Goal: Task Accomplishment & Management: Use online tool/utility

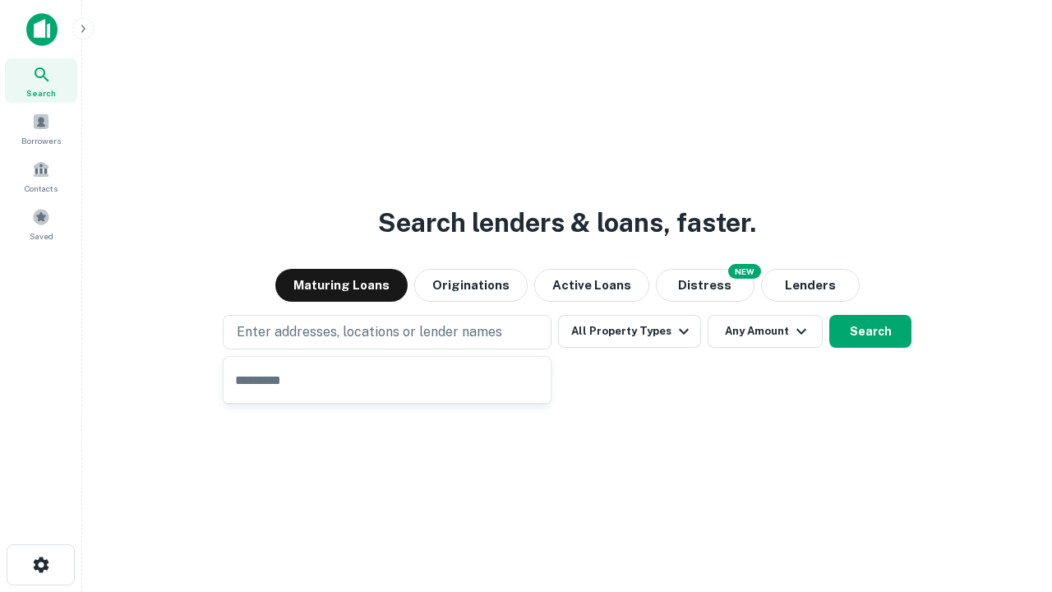
type input "**********"
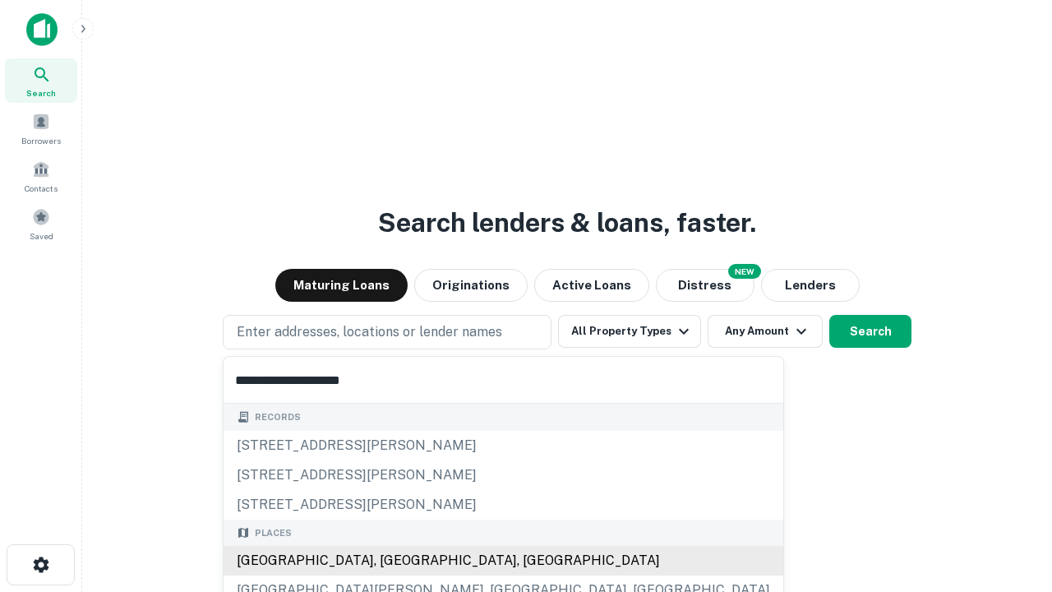
click at [393, 561] on div "[GEOGRAPHIC_DATA], [GEOGRAPHIC_DATA], [GEOGRAPHIC_DATA]" at bounding box center [504, 561] width 560 height 30
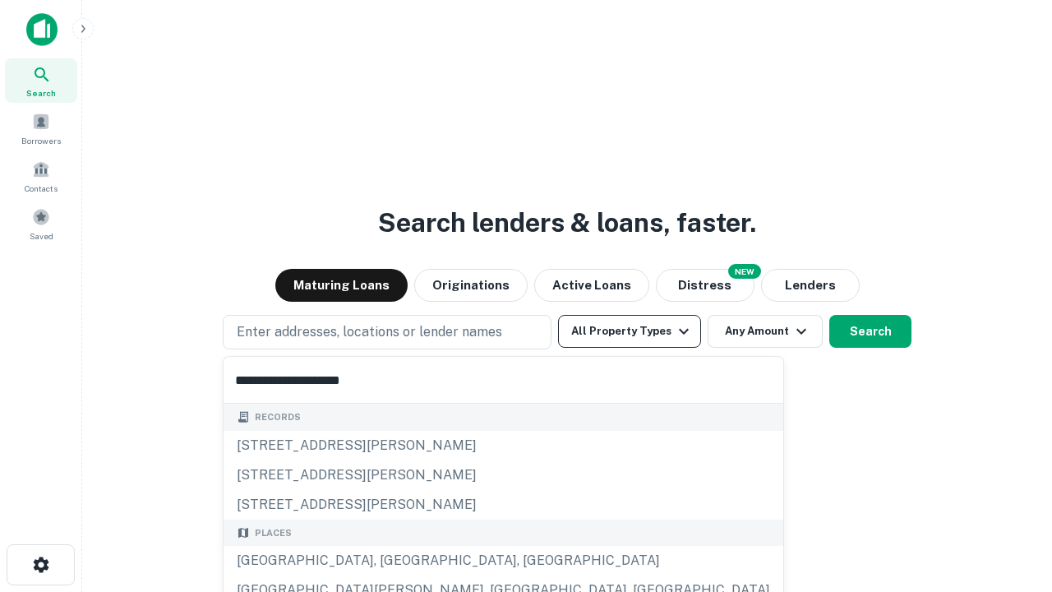
click at [630, 331] on button "All Property Types" at bounding box center [629, 331] width 143 height 33
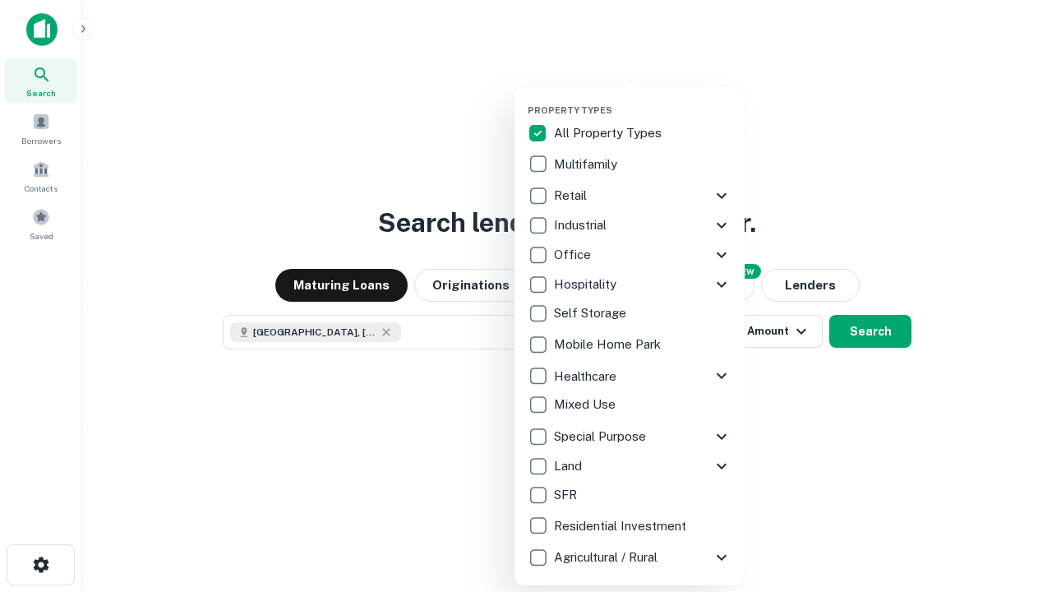
click at [643, 99] on button "button" at bounding box center [643, 99] width 230 height 1
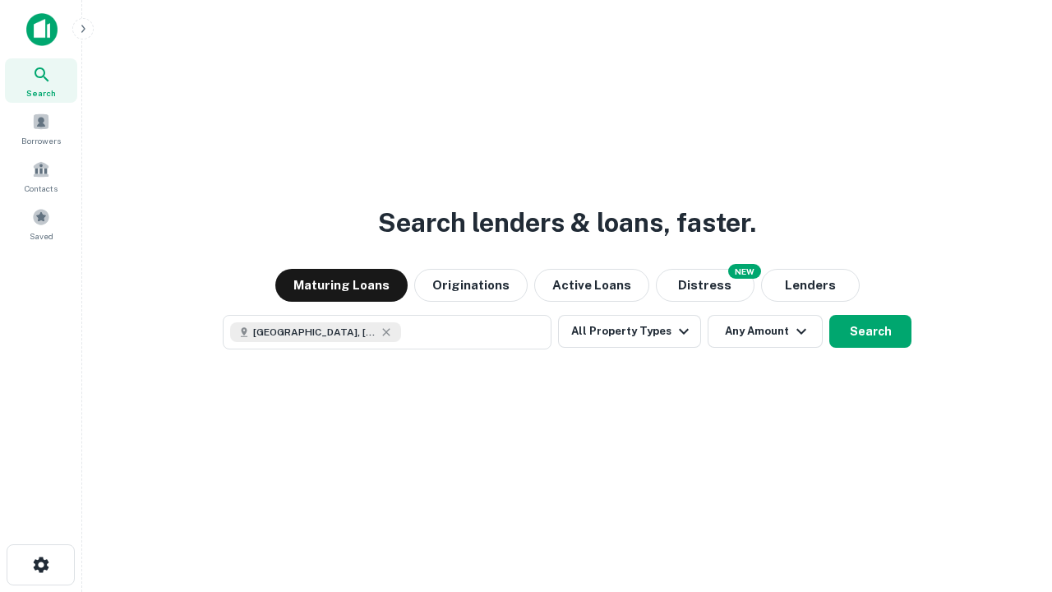
scroll to position [26, 0]
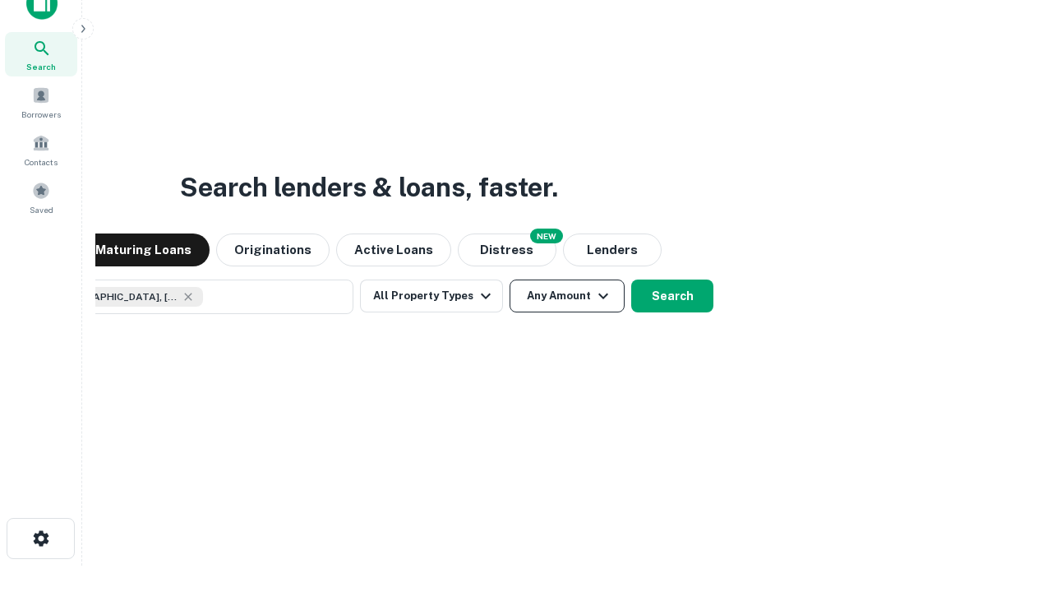
click at [510, 280] on button "Any Amount" at bounding box center [567, 296] width 115 height 33
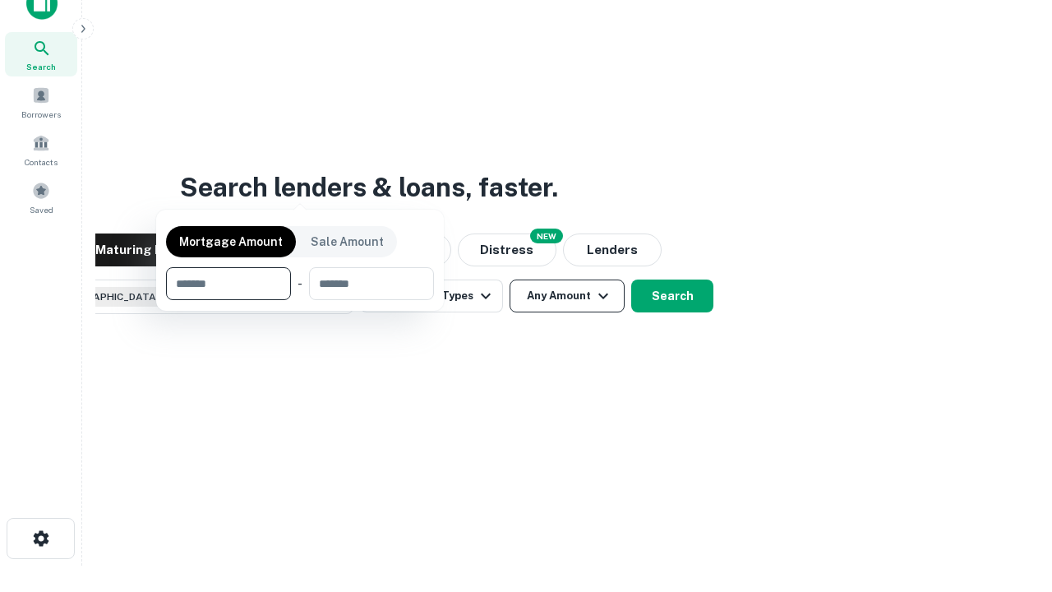
scroll to position [118, 465]
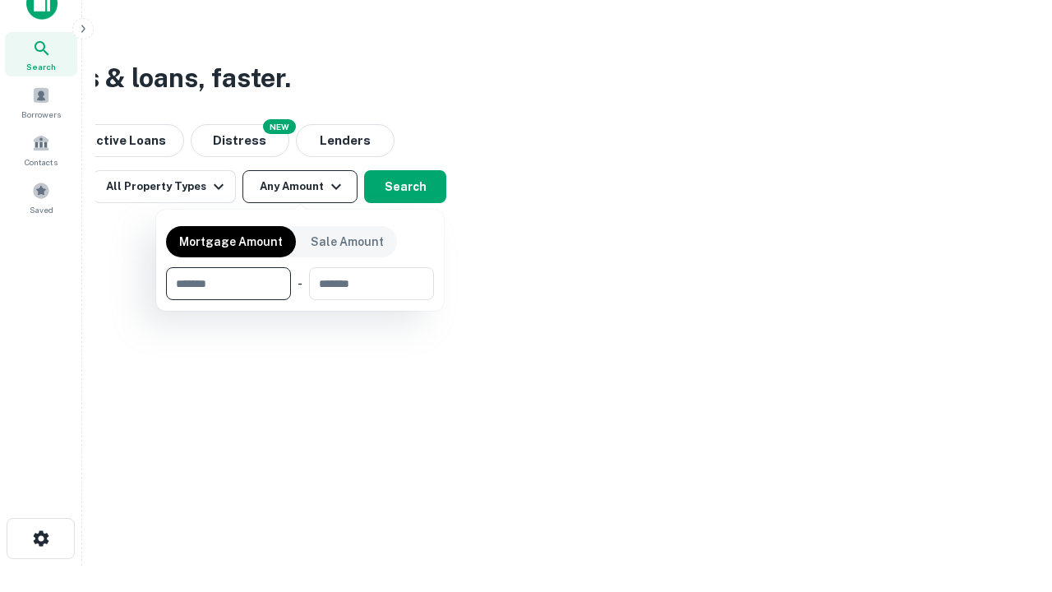
type input "*******"
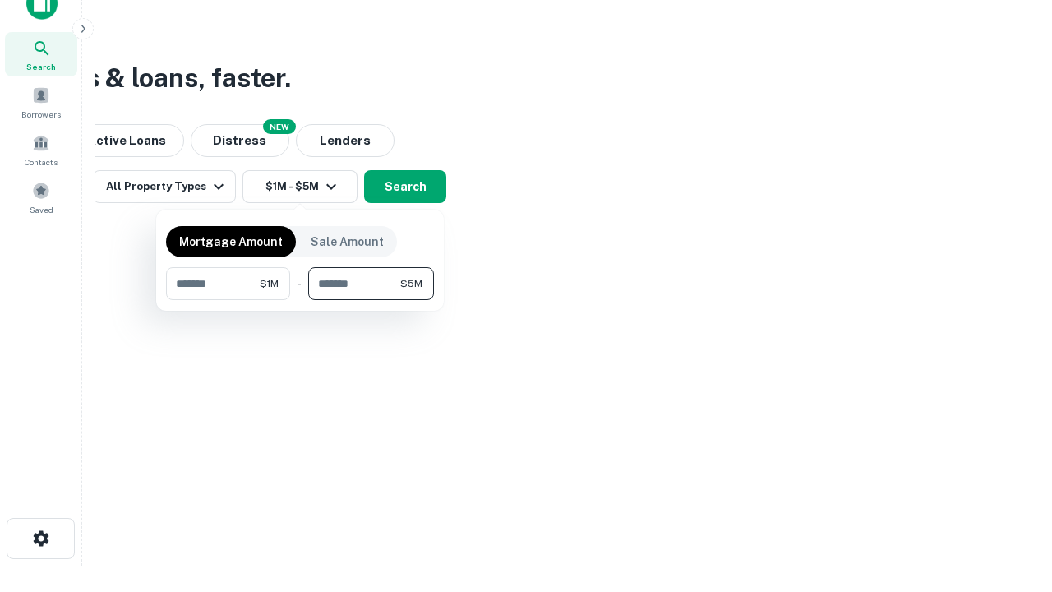
type input "*******"
click at [300, 300] on button "button" at bounding box center [300, 300] width 268 height 1
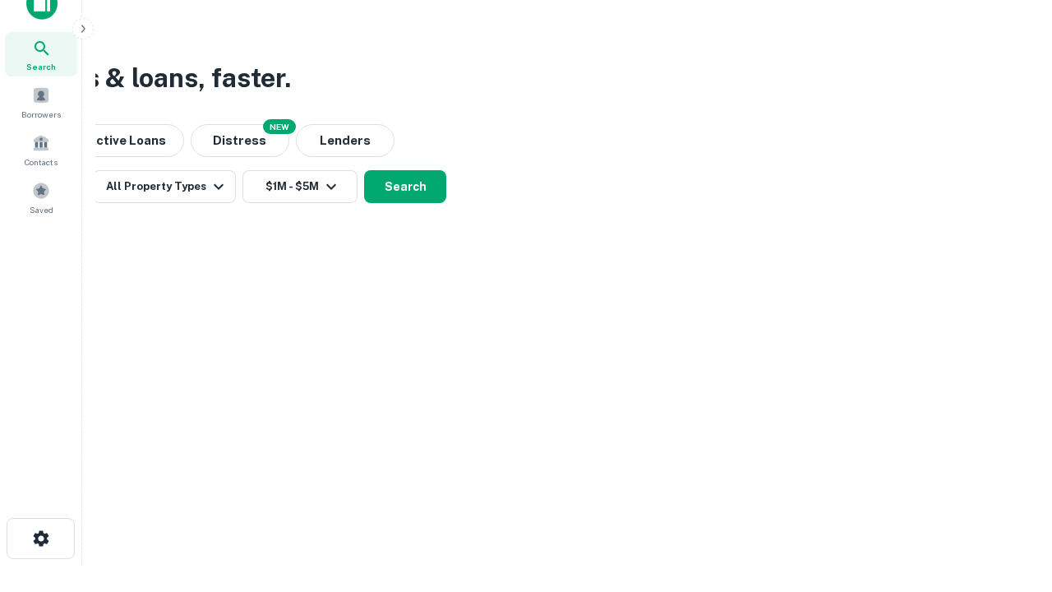
scroll to position [26, 0]
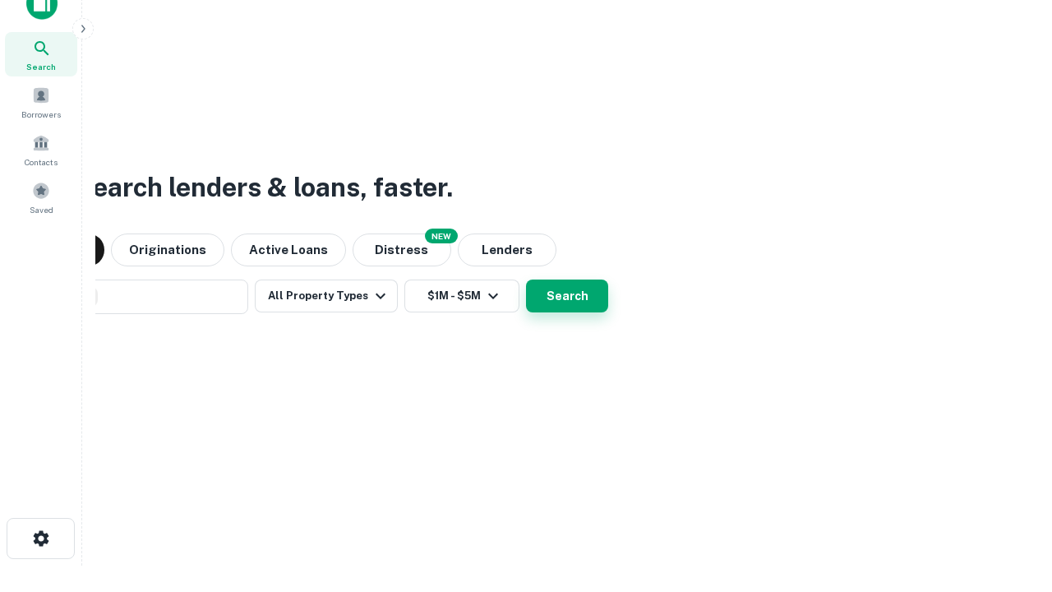
click at [526, 280] on button "Search" at bounding box center [567, 296] width 82 height 33
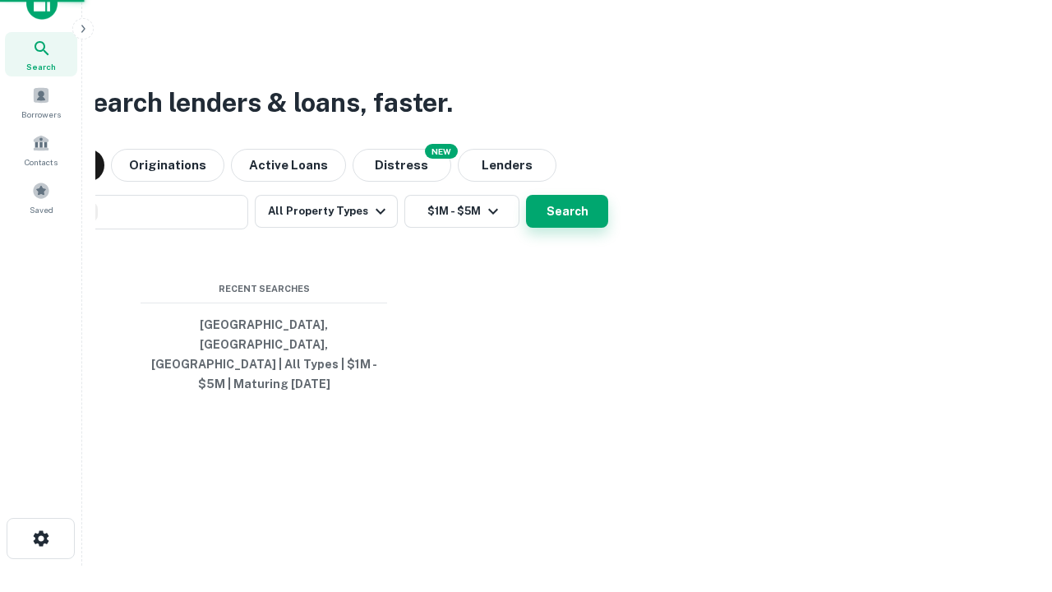
scroll to position [53, 465]
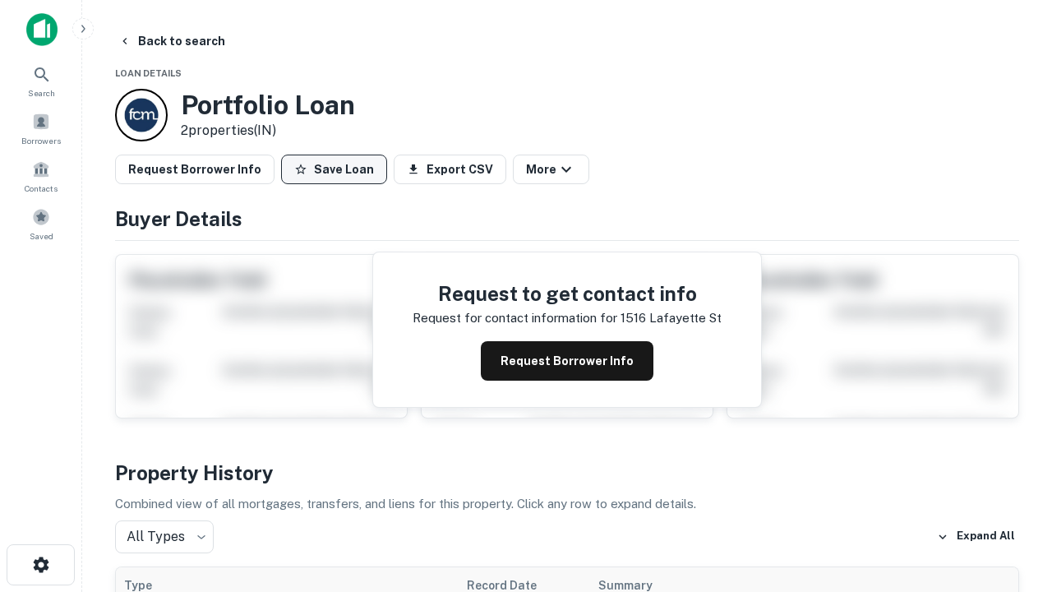
click at [334, 169] on button "Save Loan" at bounding box center [334, 170] width 106 height 30
click at [338, 169] on button "Loan Saved" at bounding box center [337, 170] width 113 height 30
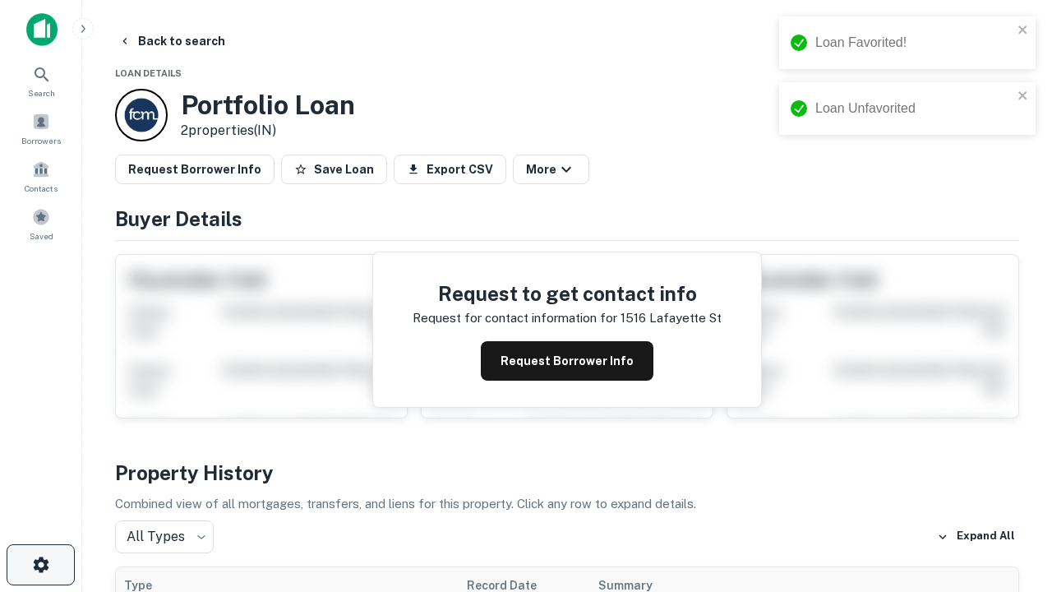
click at [40, 565] on icon "button" at bounding box center [41, 565] width 20 height 20
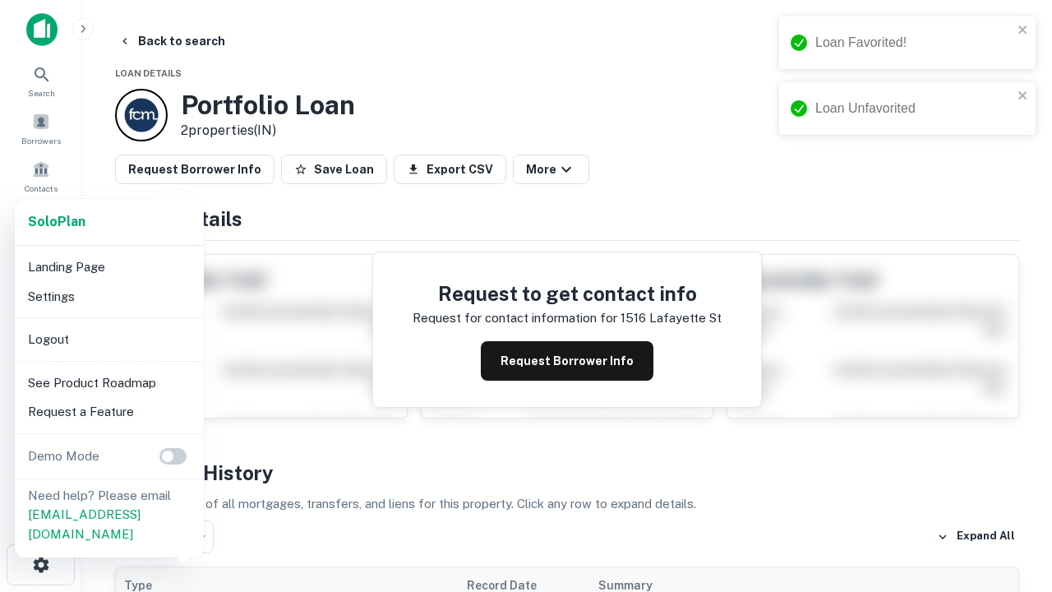
click at [109, 339] on li "Logout" at bounding box center [109, 340] width 176 height 30
